Goal: Task Accomplishment & Management: Manage account settings

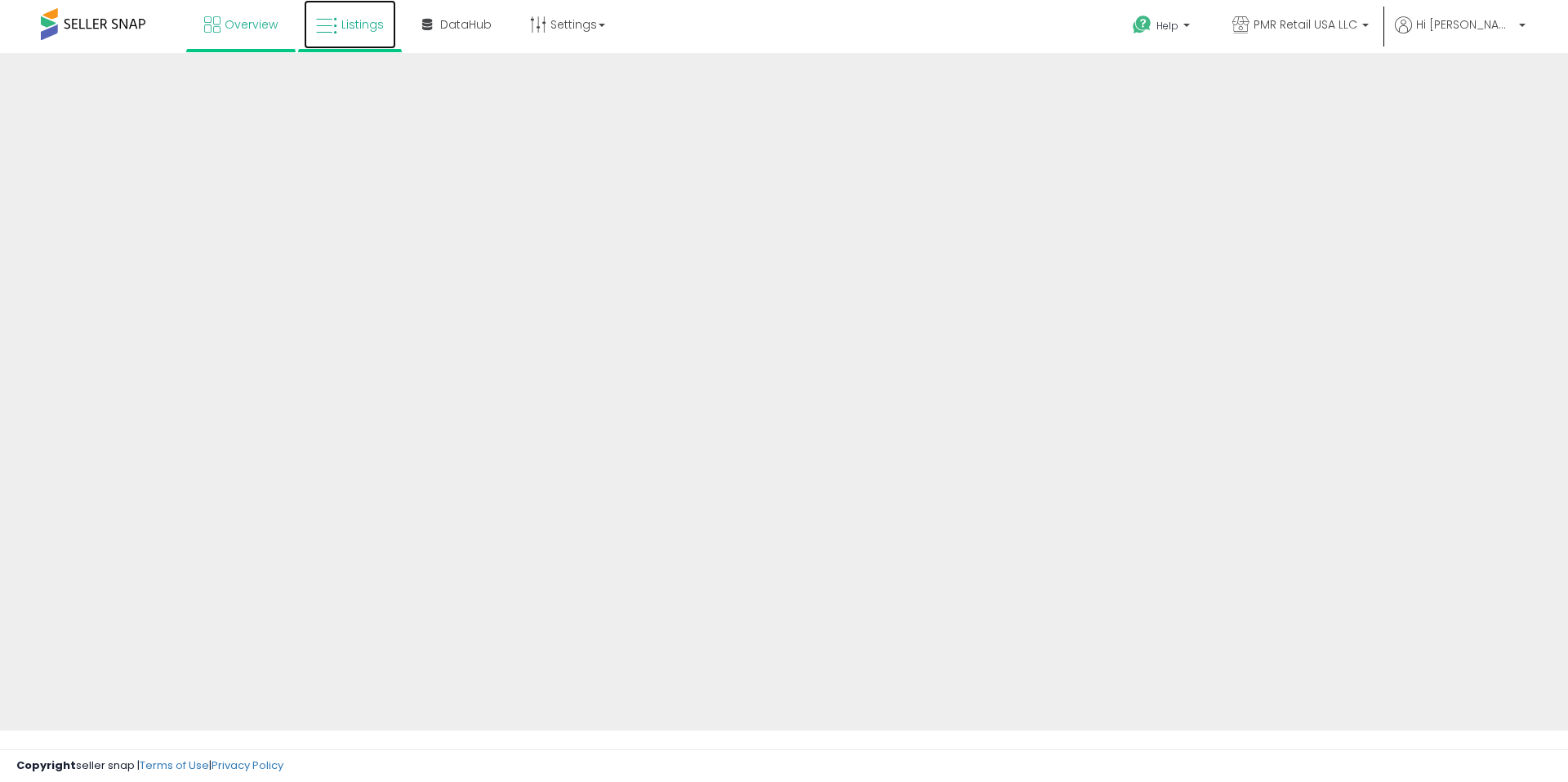
click at [338, 36] on link "Listings" at bounding box center [350, 24] width 92 height 49
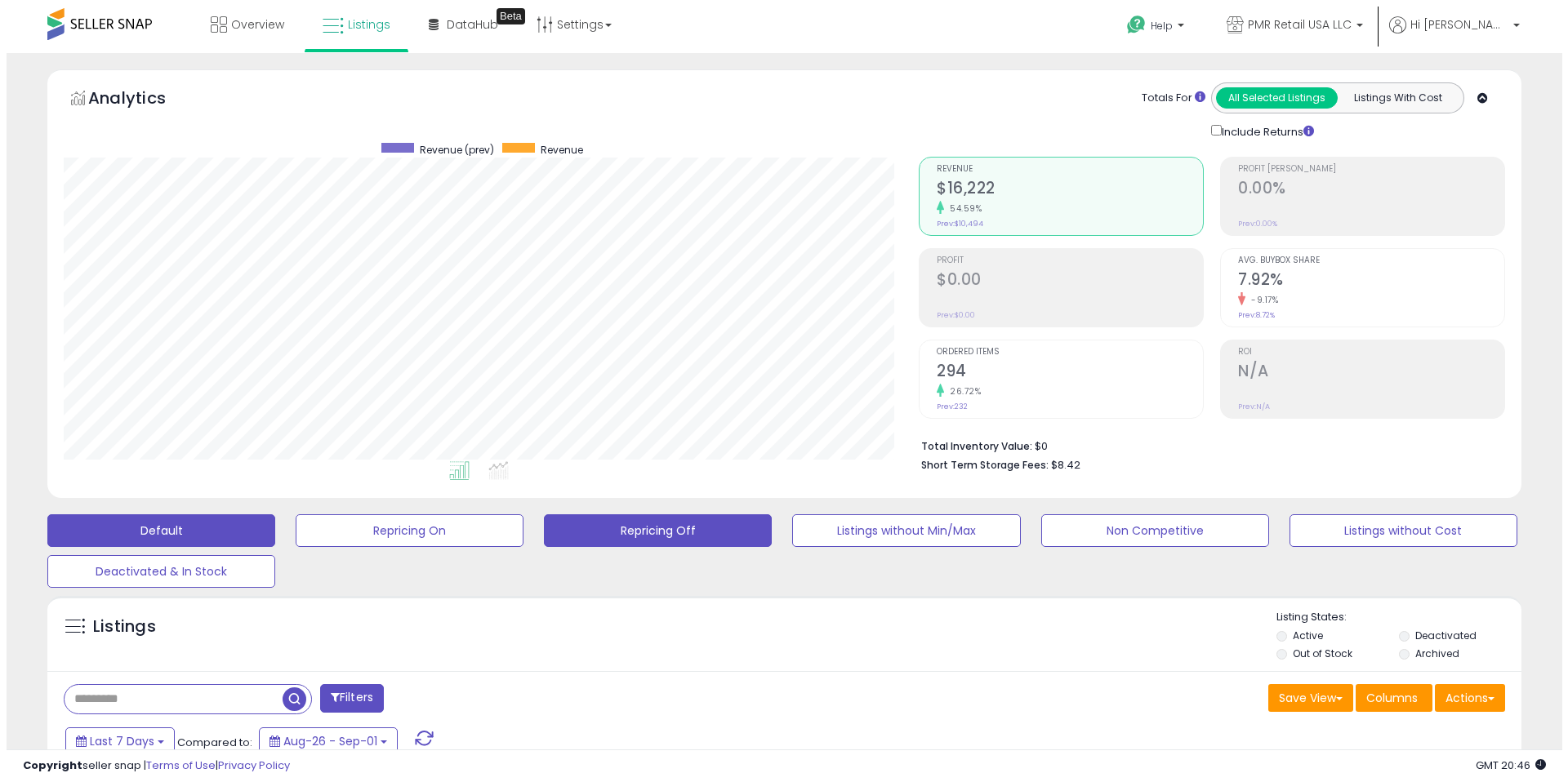
scroll to position [335, 855]
click at [657, 518] on button "Repricing Off" at bounding box center [652, 531] width 228 height 33
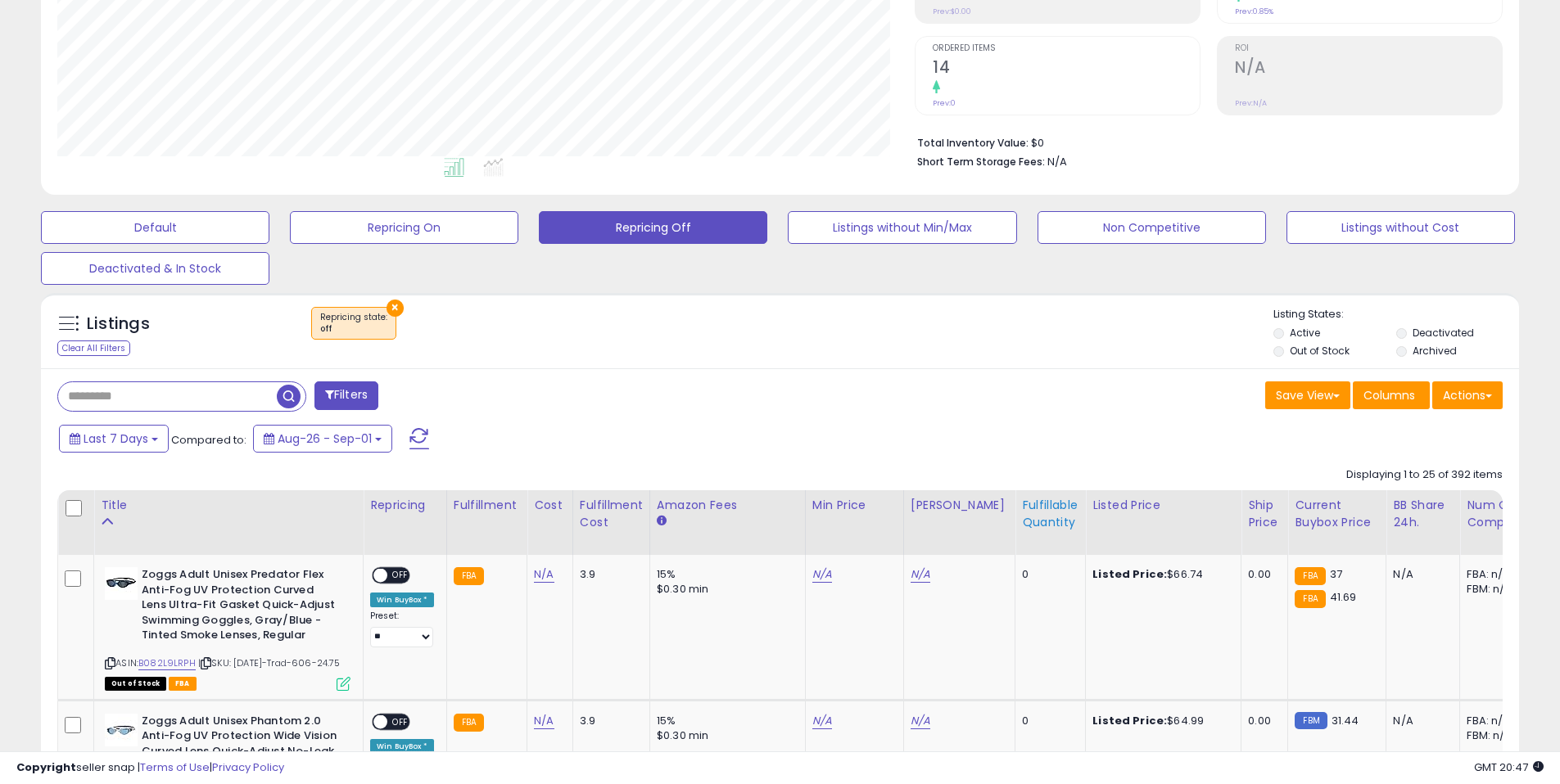
click at [1023, 507] on div "Fulfillable Quantity" at bounding box center [1050, 514] width 57 height 34
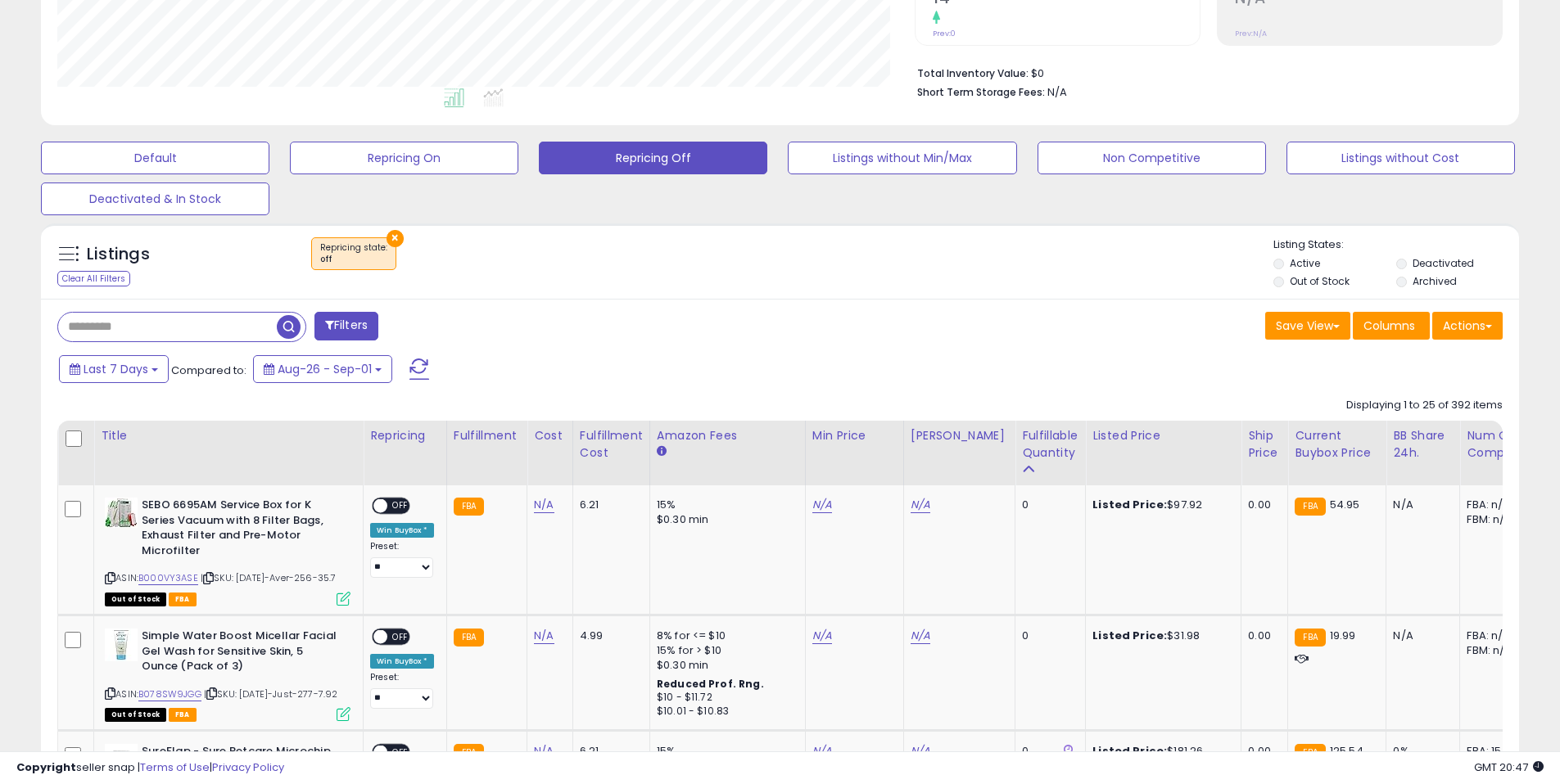
scroll to position [375, 0]
